Goal: Transaction & Acquisition: Purchase product/service

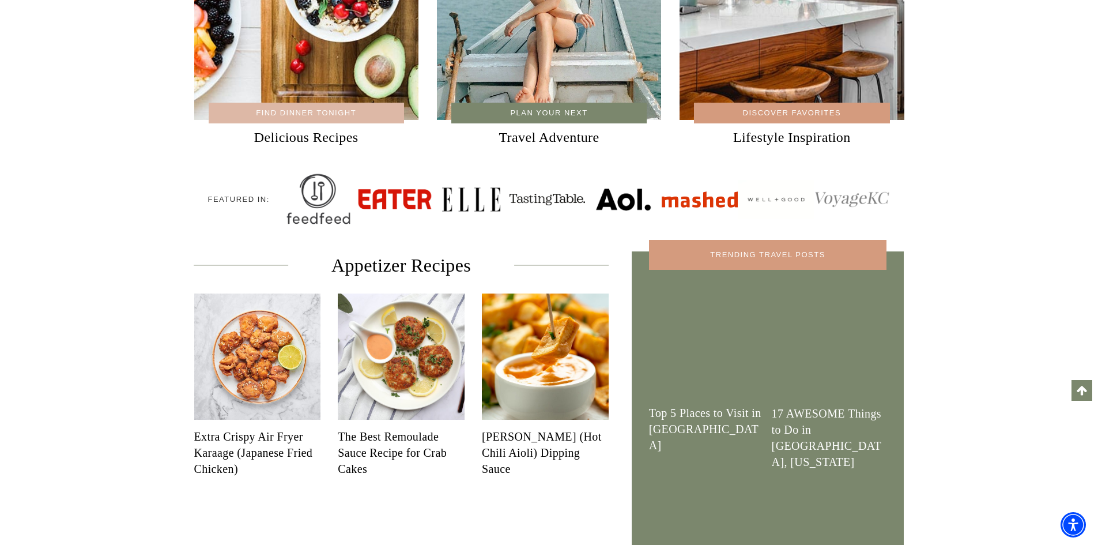
scroll to position [519, 0]
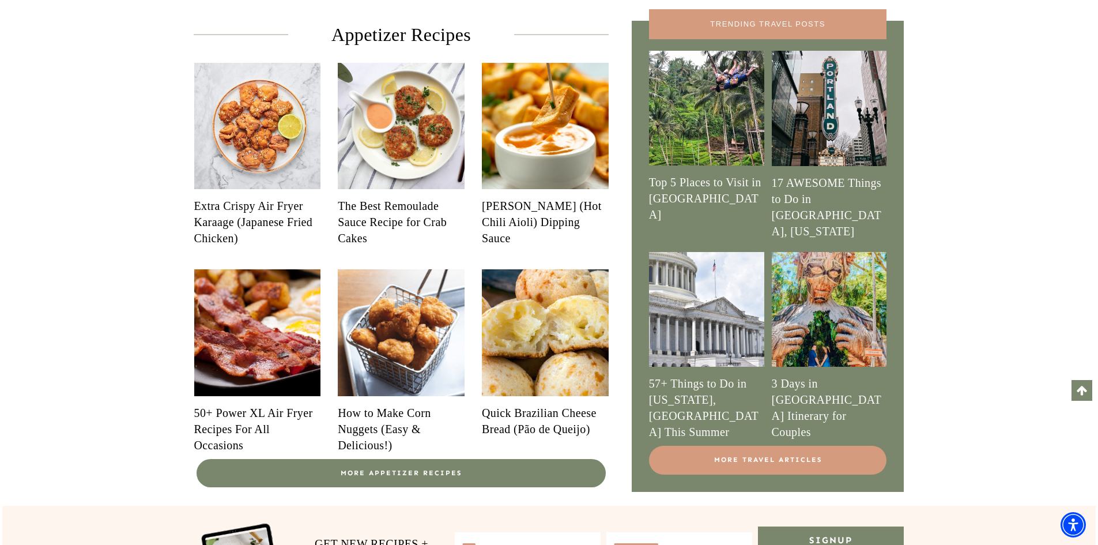
click at [241, 207] on link "Extra Crispy Air Fryer Karaage (Japanese Fried Chicken)" at bounding box center [257, 222] width 127 height 48
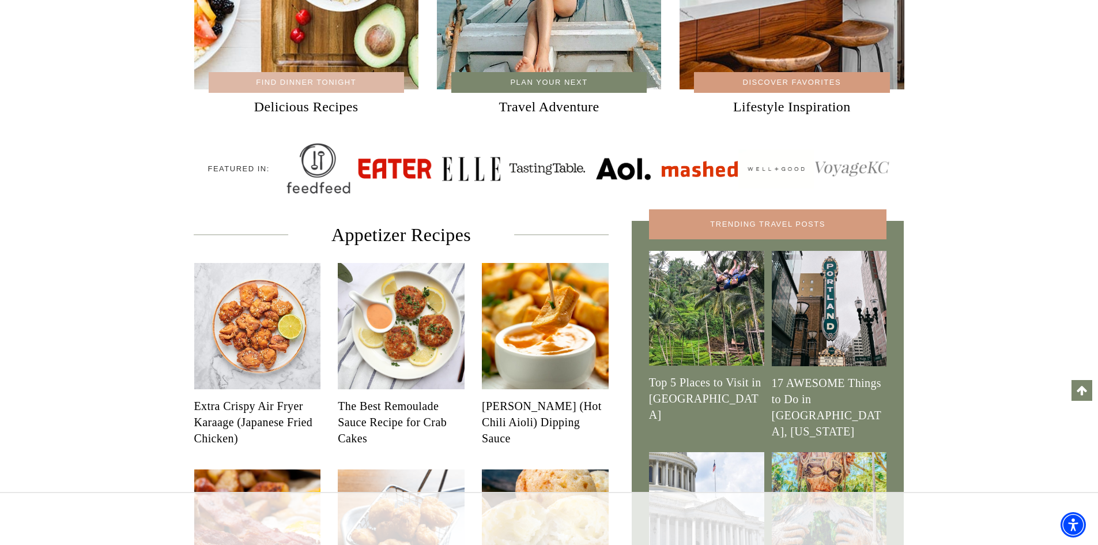
scroll to position [461, 0]
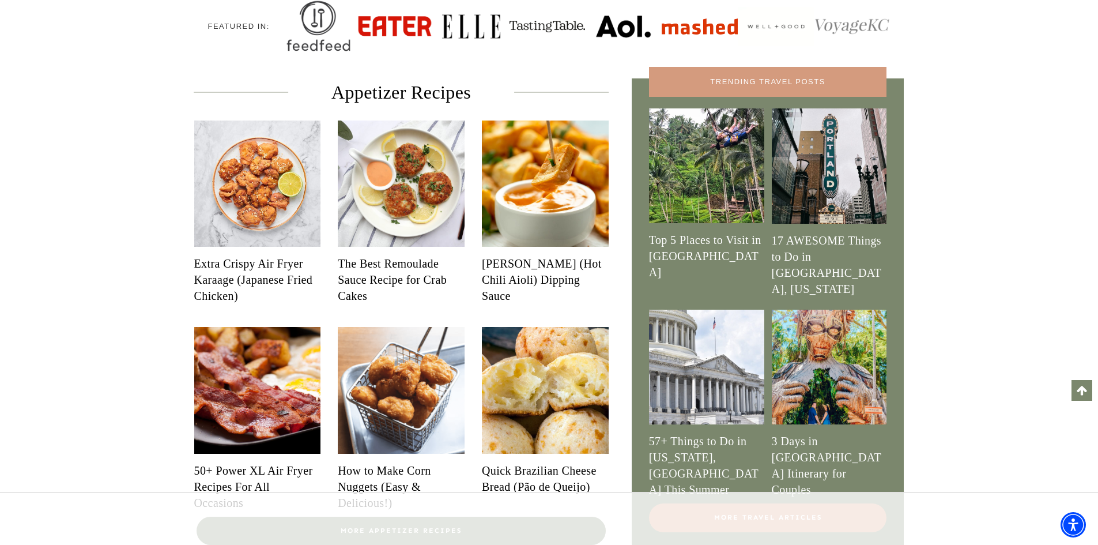
click at [255, 265] on link "Extra Crispy Air Fryer Karaage (Japanese Fried Chicken)" at bounding box center [257, 279] width 127 height 48
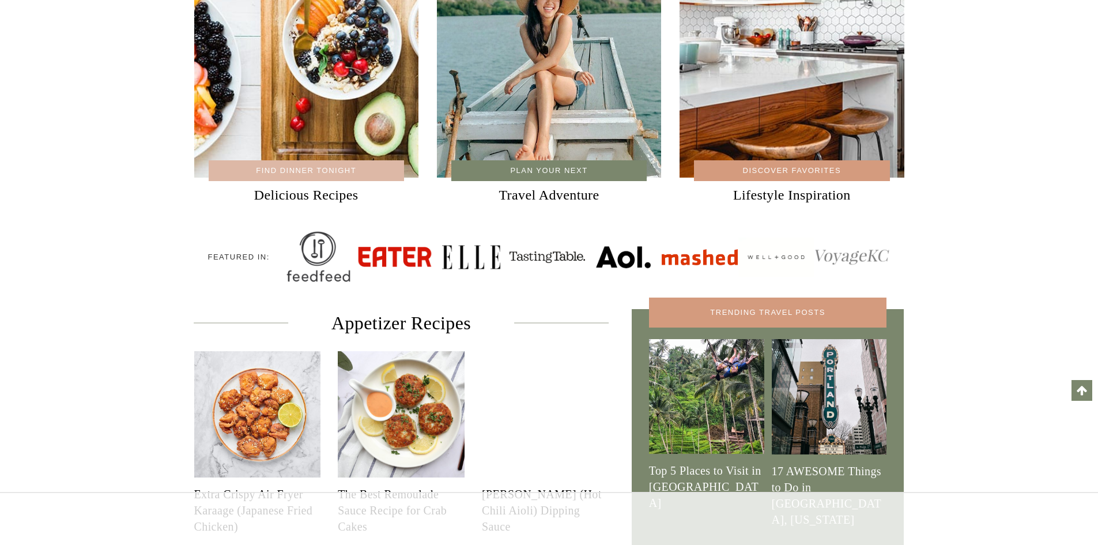
scroll to position [346, 0]
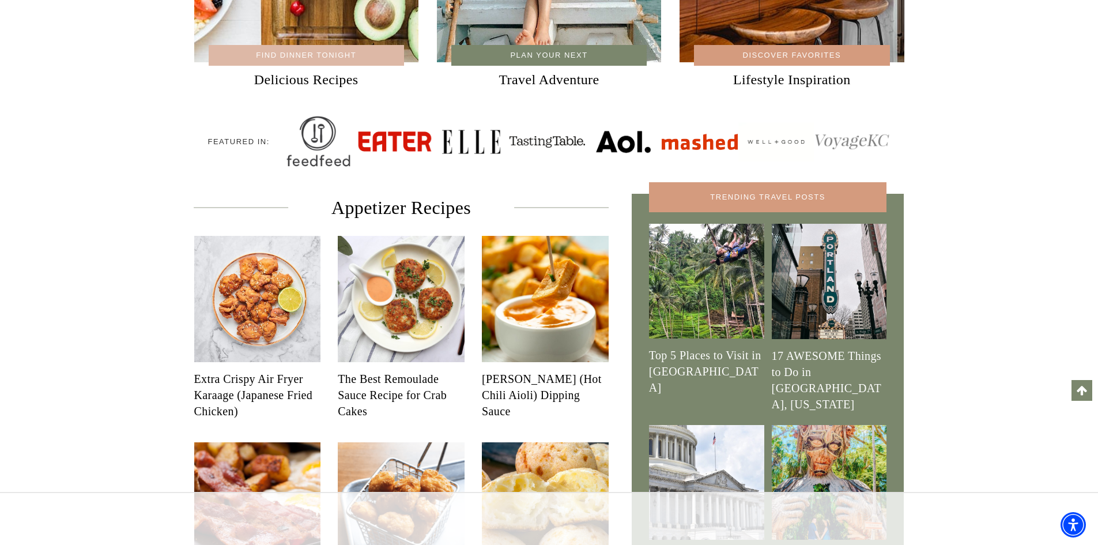
click at [207, 381] on link "Extra Crispy Air Fryer Karaage (Japanese Fried Chicken)" at bounding box center [257, 395] width 127 height 48
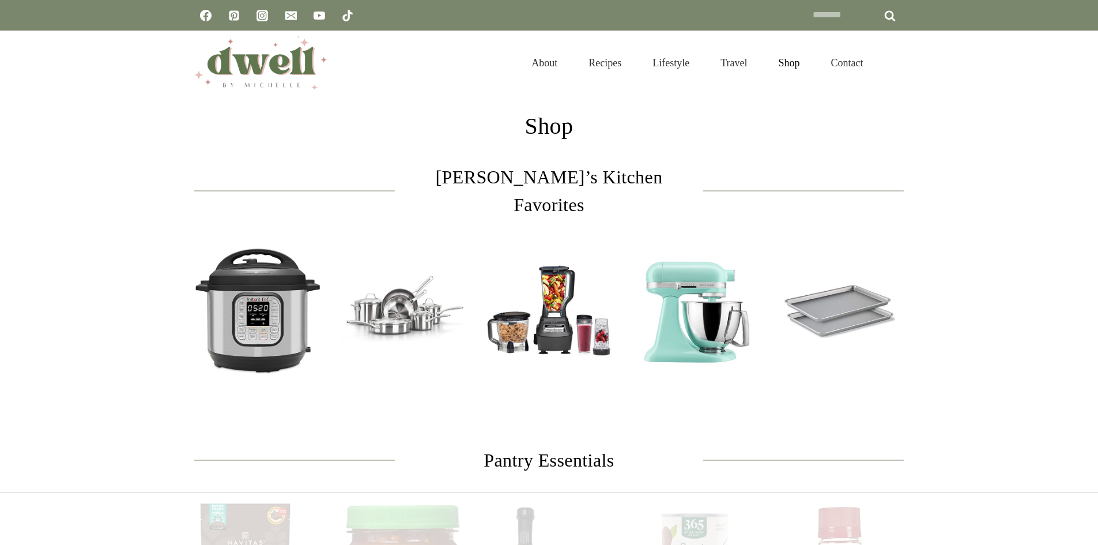
click at [250, 296] on img at bounding box center [257, 310] width 127 height 127
click at [557, 275] on img at bounding box center [548, 310] width 127 height 127
